Goal: Task Accomplishment & Management: Complete application form

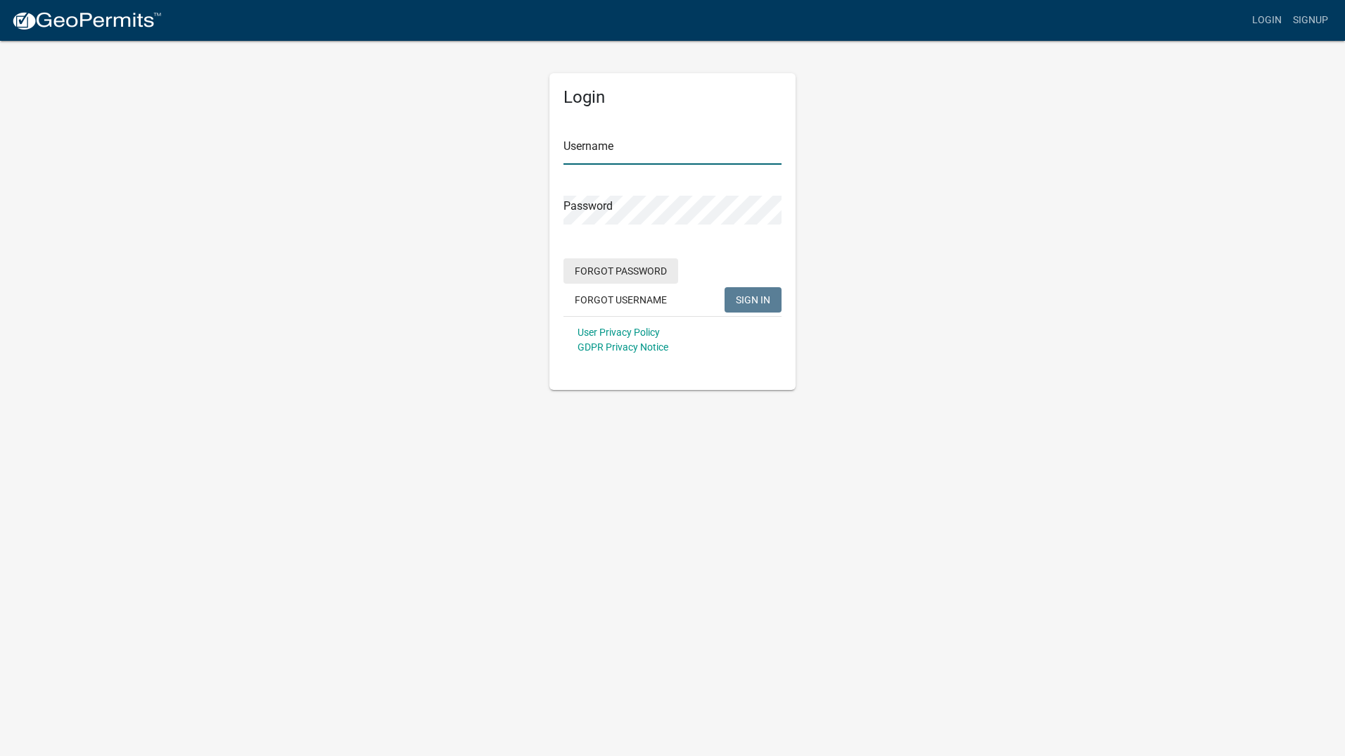
type input "GeoComm"
click at [754, 301] on span "SIGN IN" at bounding box center [753, 298] width 34 height 11
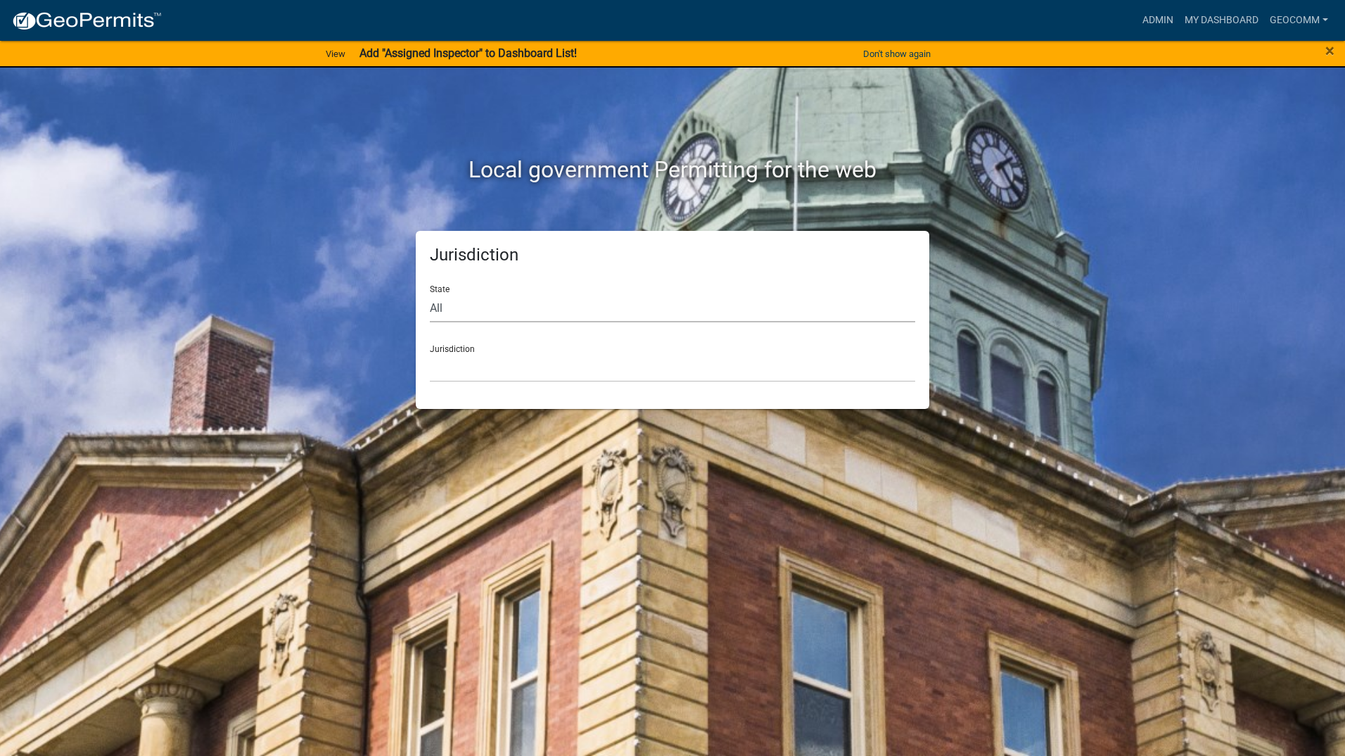
click at [482, 317] on select "All [US_STATE] [US_STATE] [US_STATE] [US_STATE] [US_STATE] [US_STATE] [US_STATE…" at bounding box center [673, 307] width 486 height 29
select select "[US_STATE]"
click at [430, 293] on select "All [US_STATE] [US_STATE] [US_STATE] [US_STATE] [US_STATE] [US_STATE] [US_STATE…" at bounding box center [673, 307] width 486 height 29
click at [508, 377] on select "[GEOGRAPHIC_DATA], [US_STATE] [GEOGRAPHIC_DATA], [US_STATE] [GEOGRAPHIC_DATA], …" at bounding box center [673, 367] width 486 height 29
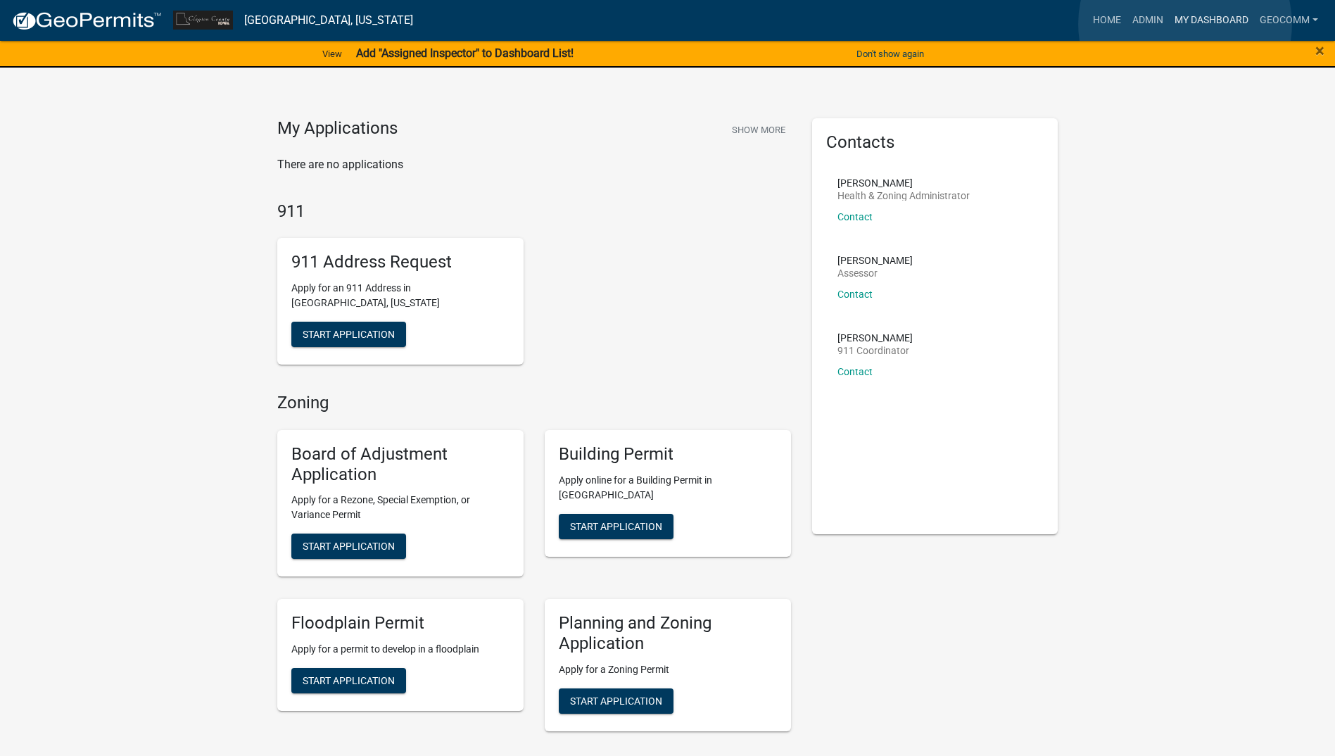
click at [1185, 24] on link "My Dashboard" at bounding box center [1211, 20] width 85 height 27
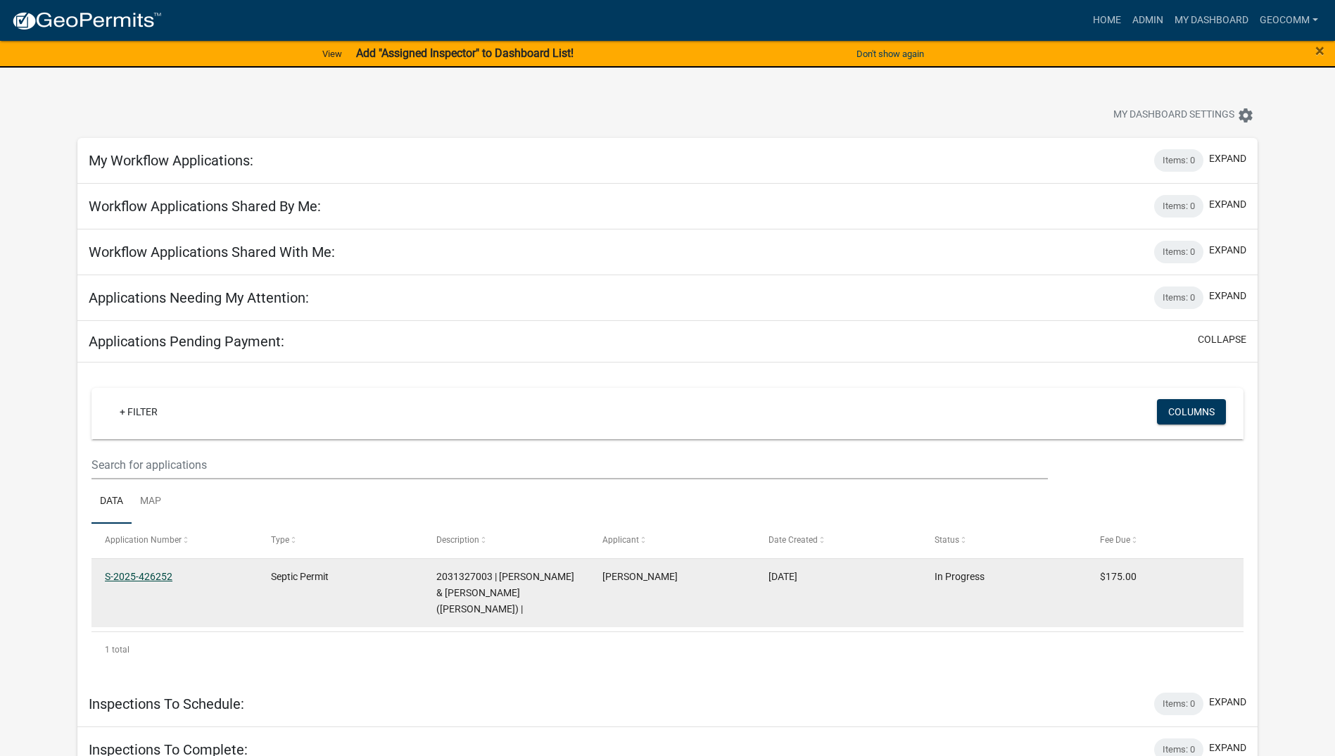
click at [138, 583] on div "S-2025-426252" at bounding box center [174, 577] width 139 height 16
click at [138, 578] on link "S-2025-426252" at bounding box center [139, 576] width 68 height 11
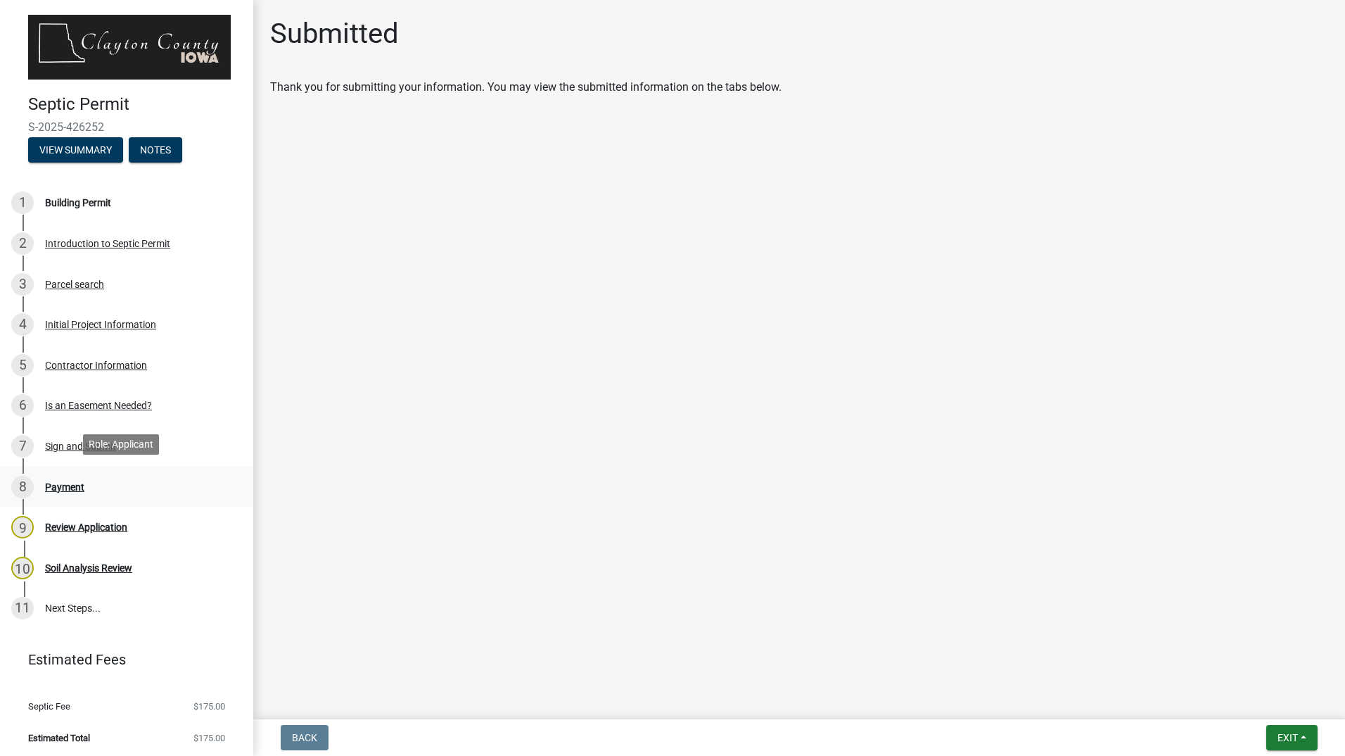
click at [79, 486] on div "Payment" at bounding box center [64, 487] width 39 height 10
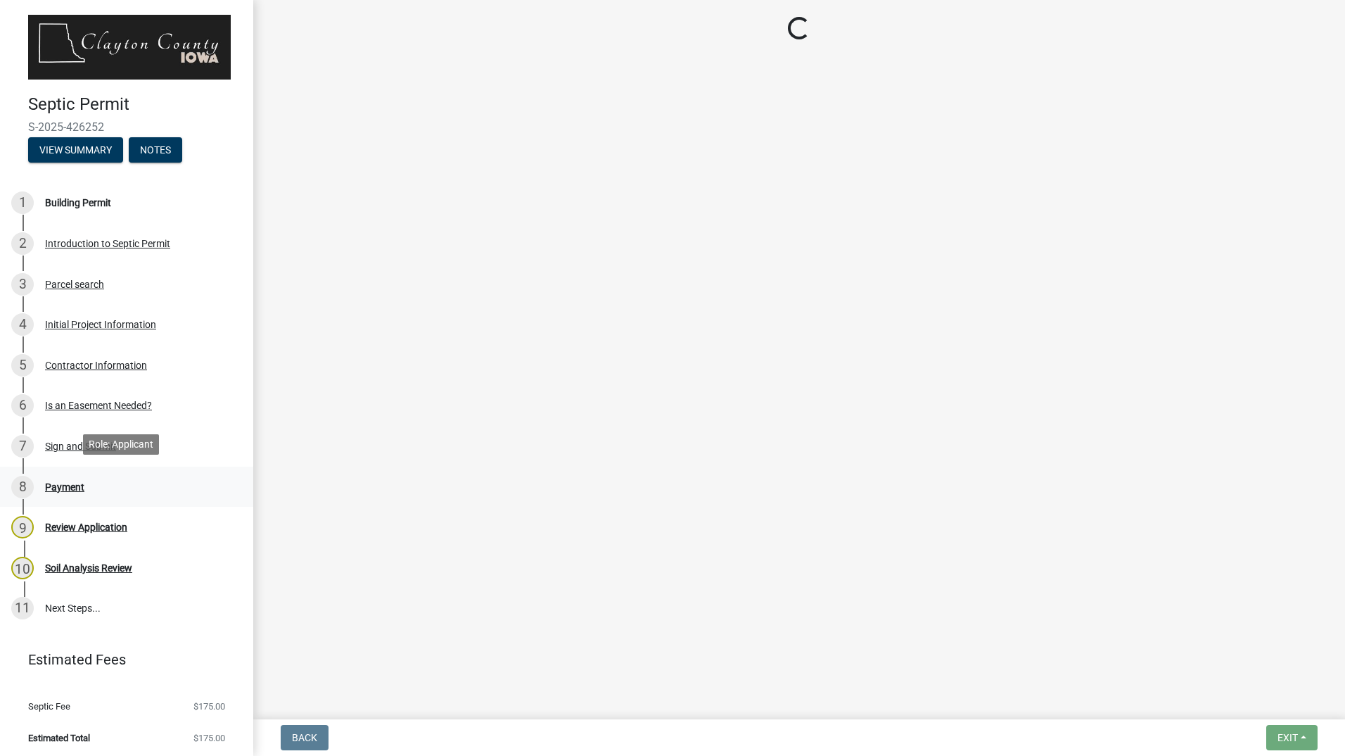
select select "3: 3"
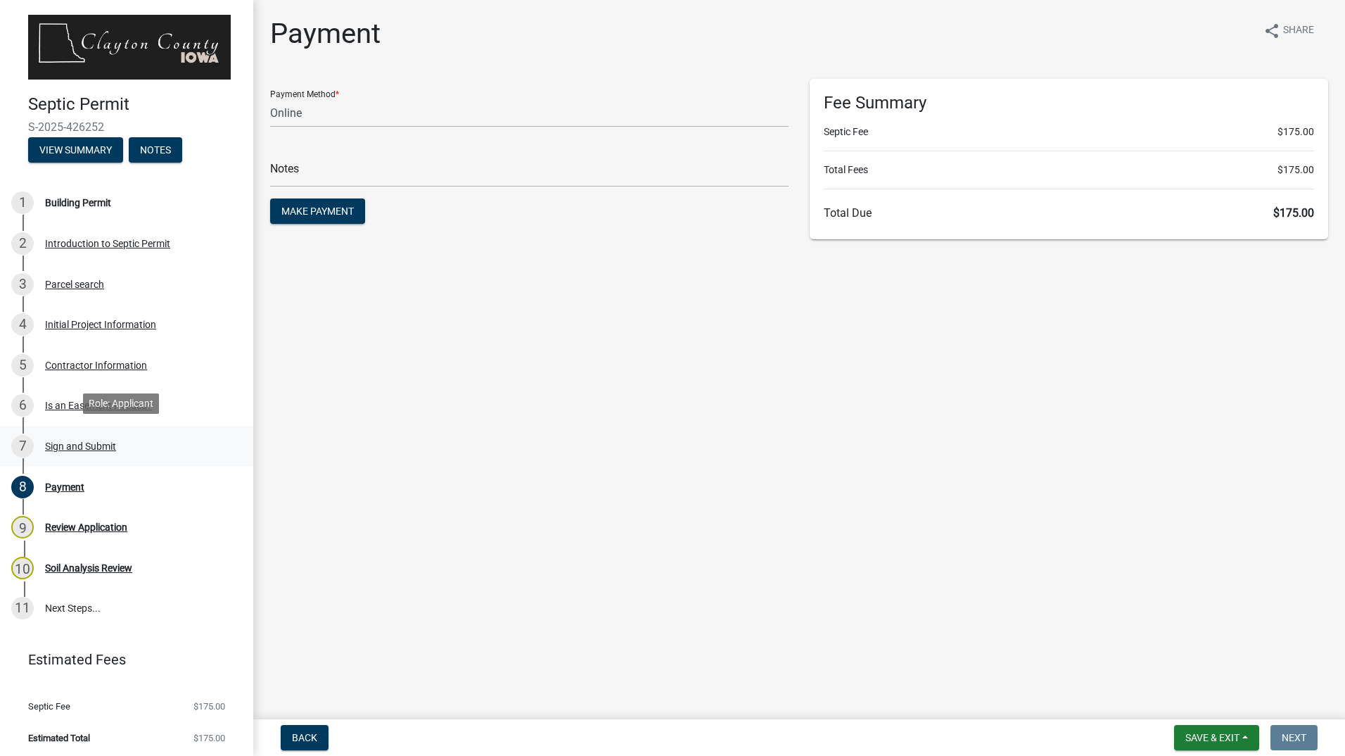
click at [75, 442] on div "Sign and Submit" at bounding box center [80, 446] width 71 height 10
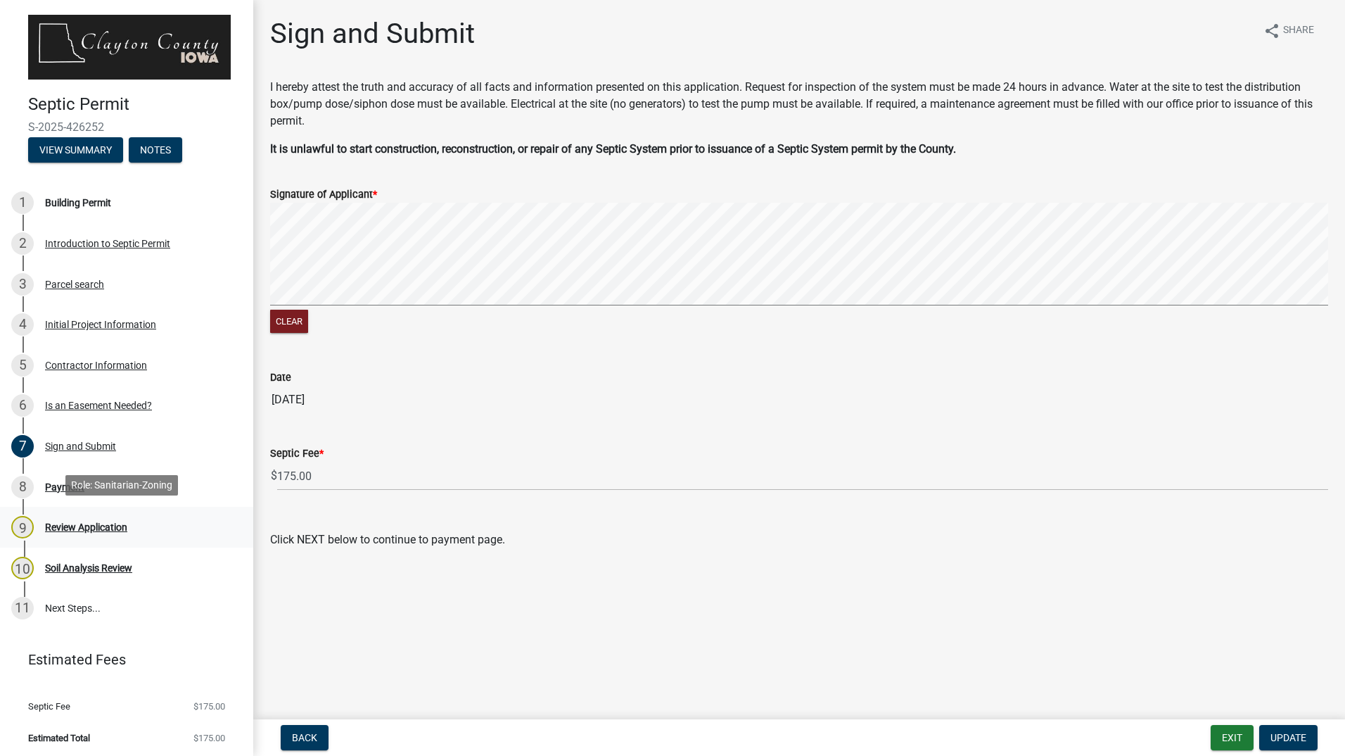
click at [77, 522] on div "Review Application" at bounding box center [86, 527] width 82 height 10
click at [79, 566] on div "Soil Analysis Review" at bounding box center [88, 568] width 87 height 10
